Goal: Find specific page/section: Find specific page/section

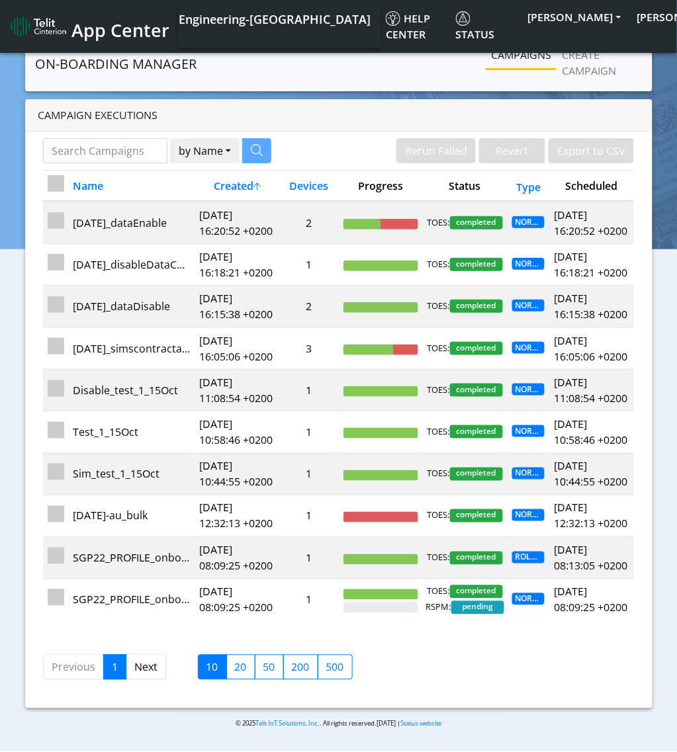
drag, startPoint x: 97, startPoint y: 27, endPoint x: 219, endPoint y: 7, distance: 124.1
click at [97, 28] on span "App Center" at bounding box center [120, 30] width 98 height 24
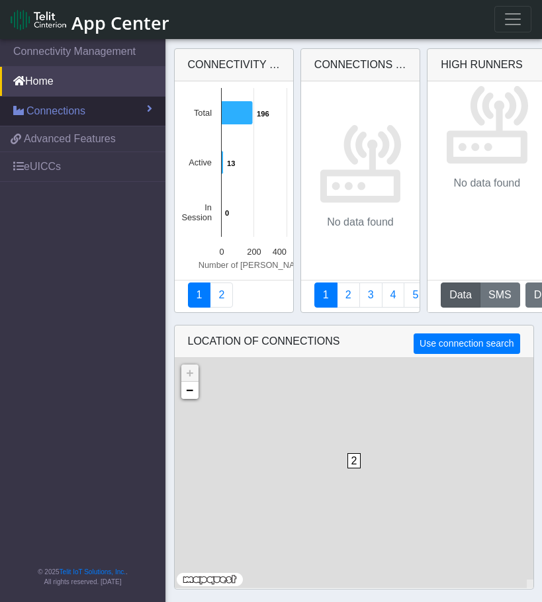
click at [87, 109] on link "Connections" at bounding box center [82, 111] width 165 height 29
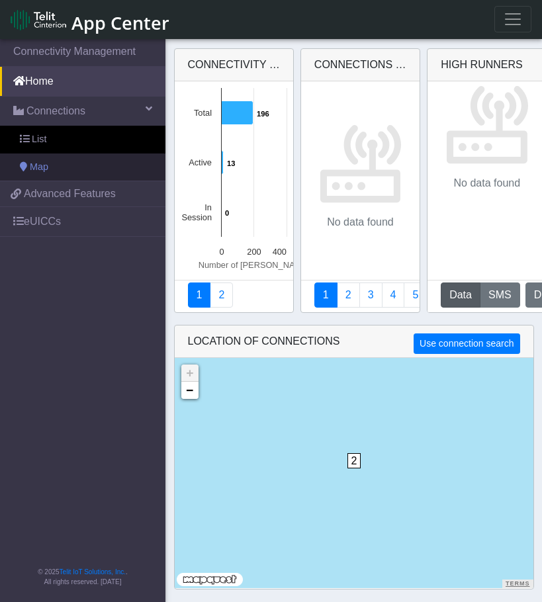
drag, startPoint x: 88, startPoint y: 146, endPoint x: 88, endPoint y: 153, distance: 7.3
click at [87, 145] on link "List" at bounding box center [82, 140] width 165 height 28
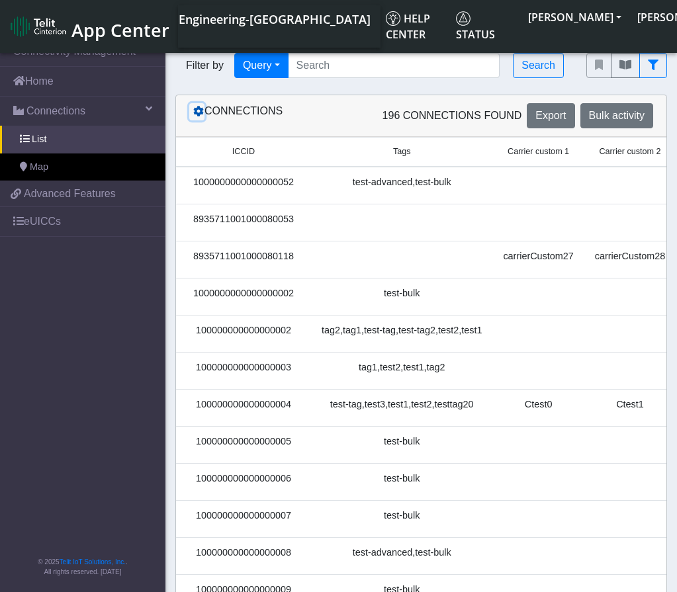
click at [193, 113] on icon at bounding box center [198, 111] width 11 height 11
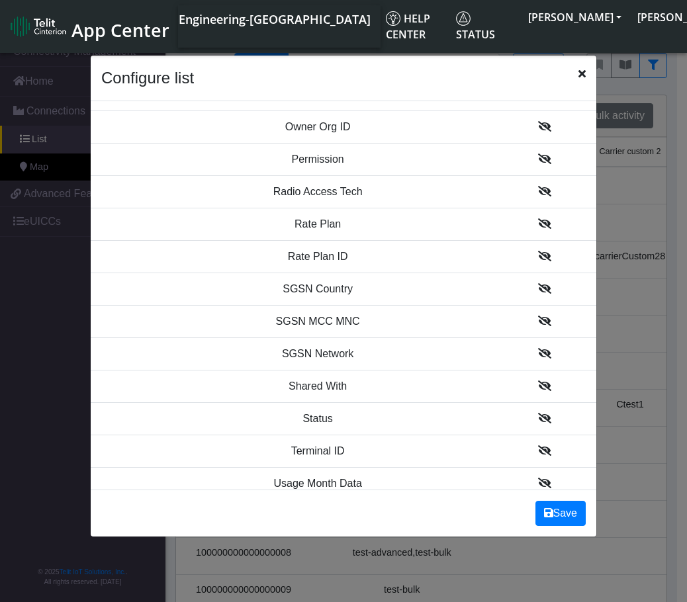
scroll to position [1456, 0]
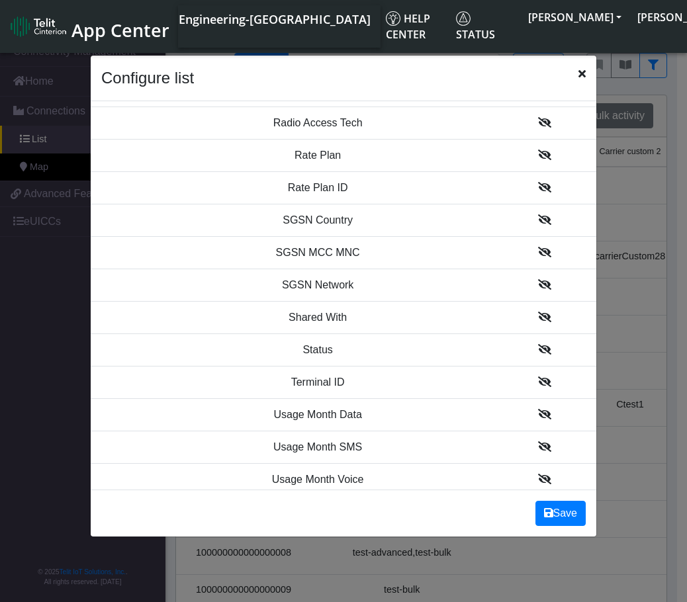
click at [538, 348] on icon at bounding box center [544, 349] width 13 height 11
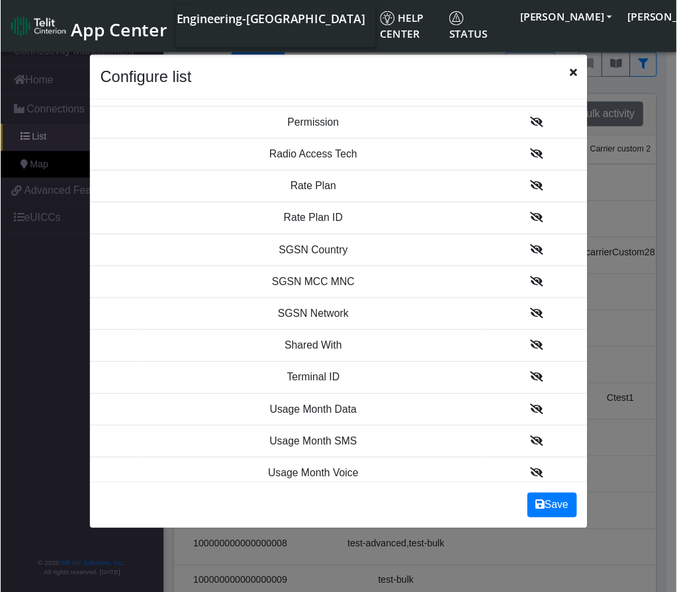
scroll to position [1489, 0]
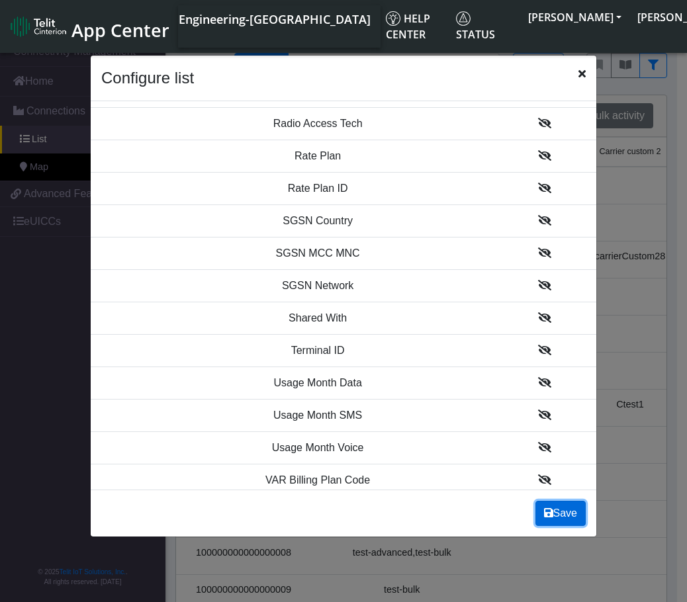
click at [551, 513] on button "Save" at bounding box center [560, 513] width 50 height 25
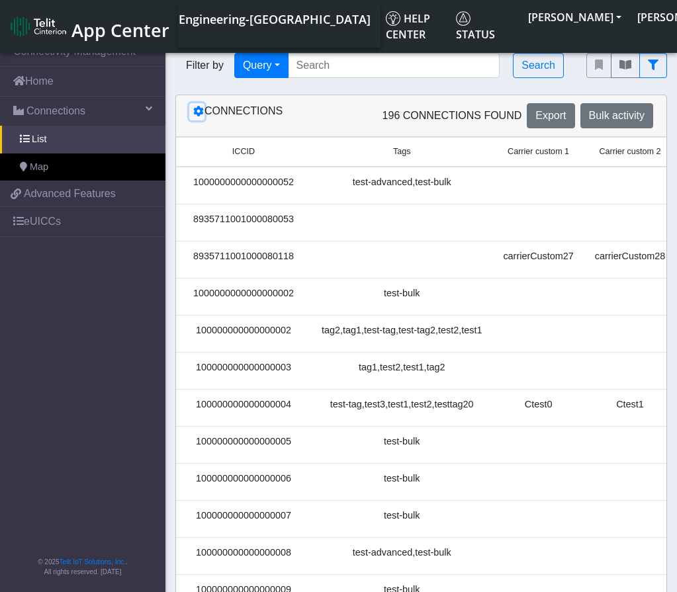
drag, startPoint x: 330, startPoint y: 593, endPoint x: 528, endPoint y: 591, distance: 197.9
click at [529, 592] on html "App Center Engineering-US Help center Status ALESSANDRO alessandro.umek@telit.c…" at bounding box center [338, 296] width 677 height 592
drag, startPoint x: 525, startPoint y: 596, endPoint x: 594, endPoint y: 379, distance: 228.6
click at [551, 592] on html "App Center Engineering-US Help center Status ALESSANDRO alessandro.umek@telit.c…" at bounding box center [338, 296] width 677 height 592
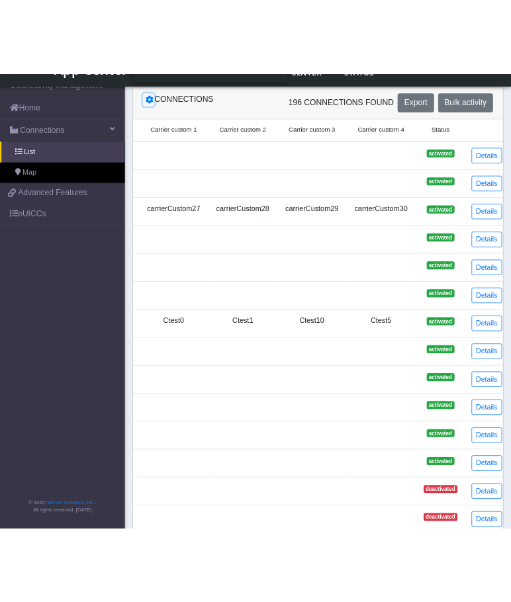
scroll to position [0, 0]
